Goal: Transaction & Acquisition: Obtain resource

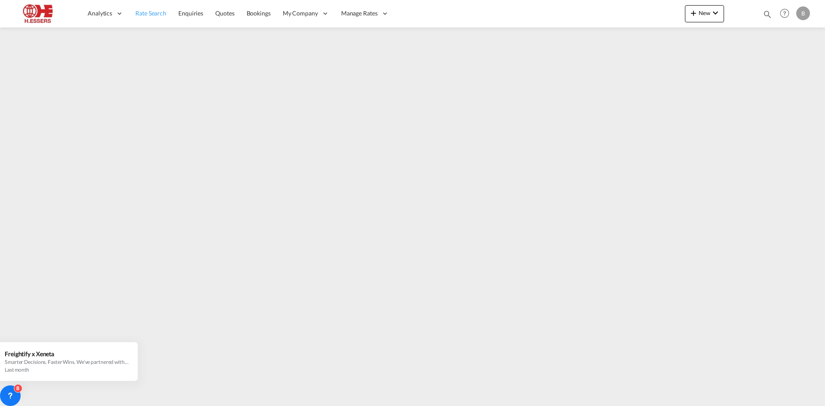
click at [153, 16] on span "Rate Search" at bounding box center [150, 12] width 31 height 7
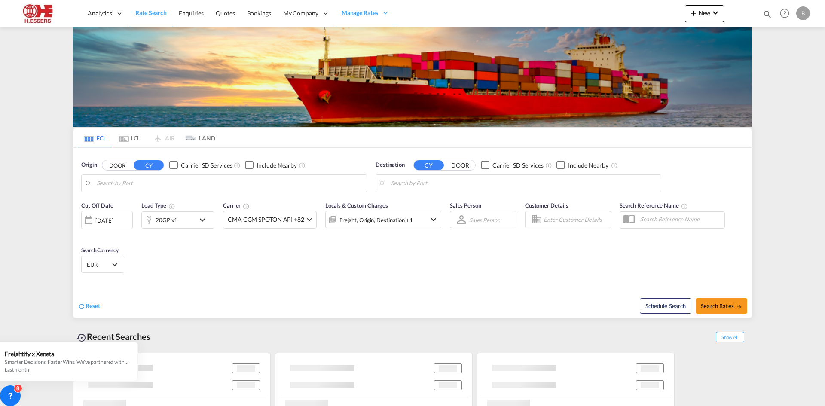
type input "[GEOGRAPHIC_DATA], BEANR"
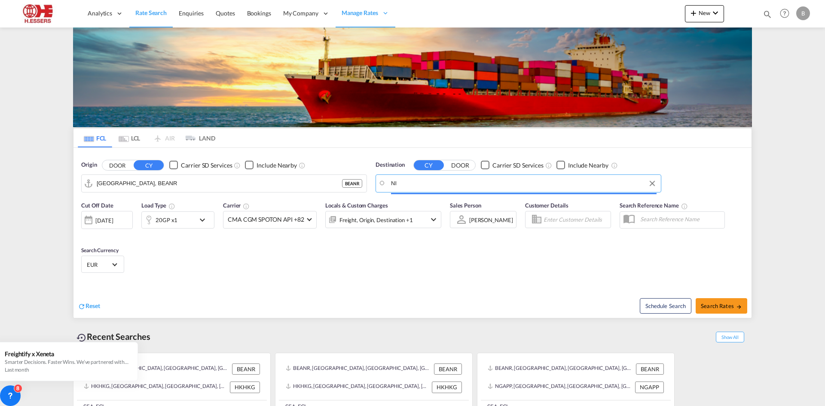
type input "N"
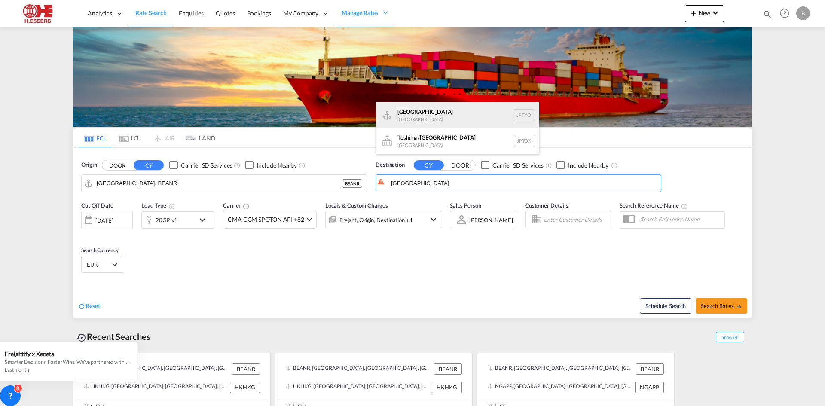
click at [427, 110] on div "Tokyo [GEOGRAPHIC_DATA] JPTYO" at bounding box center [457, 115] width 163 height 26
type input "[GEOGRAPHIC_DATA], JPTYO"
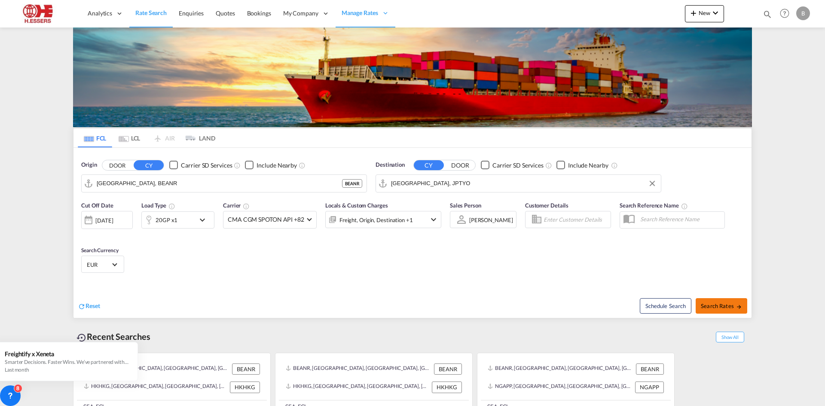
click at [714, 298] on button "Search Rates" at bounding box center [721, 305] width 52 height 15
type input "BEANR to JPTYO / [DATE]"
